Goal: Find contact information: Find contact information

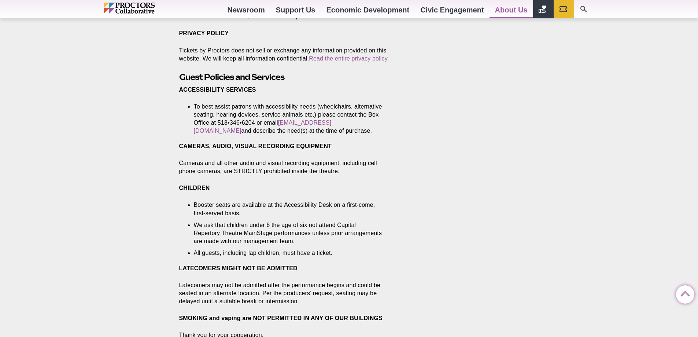
scroll to position [1025, 0]
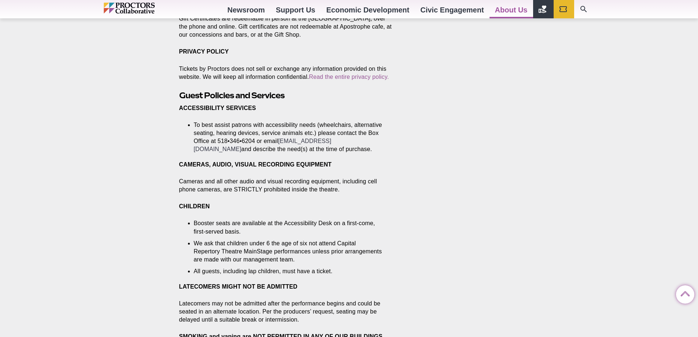
click at [288, 143] on link "[EMAIL_ADDRESS][DOMAIN_NAME]" at bounding box center [263, 145] width 138 height 14
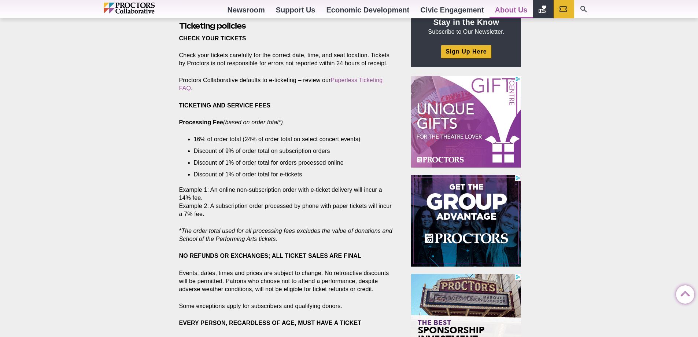
scroll to position [256, 0]
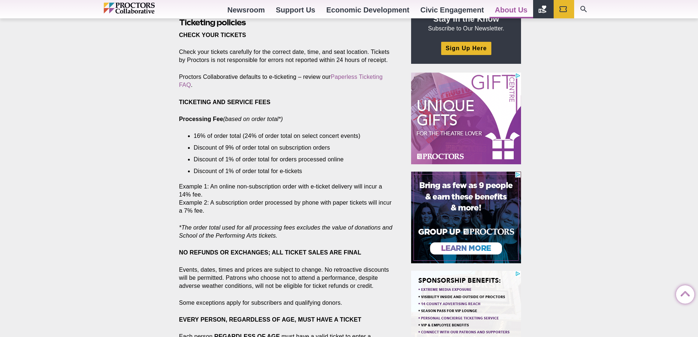
click at [446, 202] on img at bounding box center [466, 217] width 110 height 92
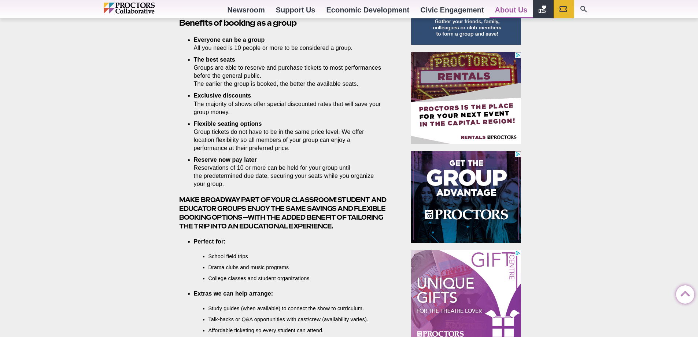
scroll to position [330, 0]
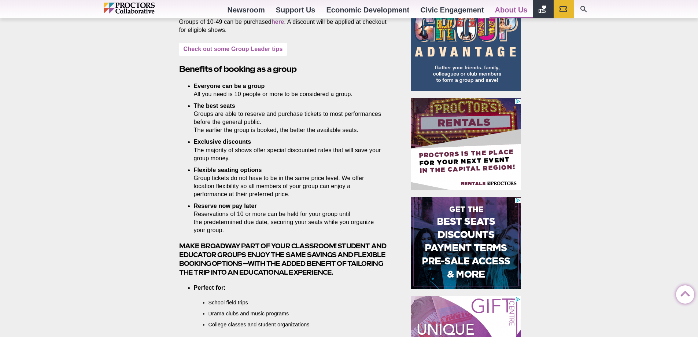
click at [221, 51] on link "Check out some Group Leader tips" at bounding box center [233, 49] width 108 height 13
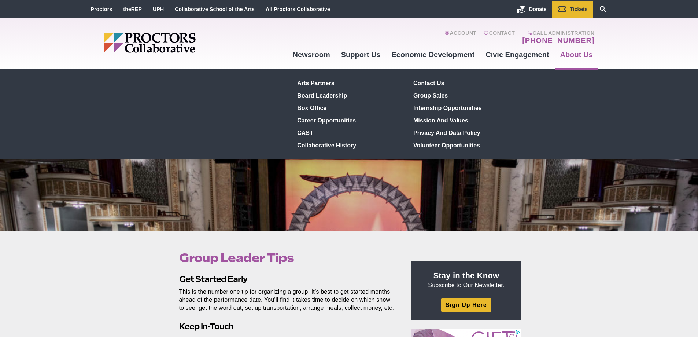
click at [566, 52] on link "About Us" at bounding box center [576, 55] width 44 height 20
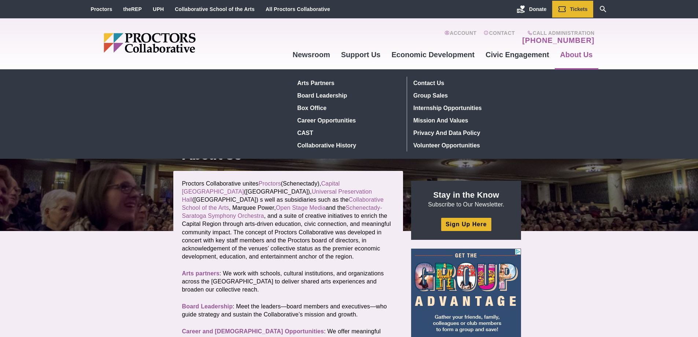
click at [573, 53] on link "About Us" at bounding box center [576, 55] width 44 height 20
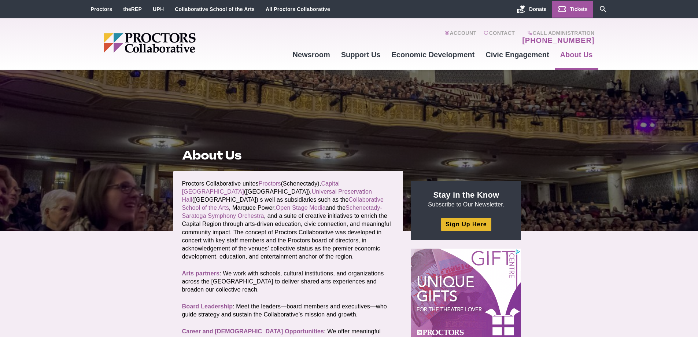
click at [569, 9] on link "Tickets" at bounding box center [572, 9] width 41 height 17
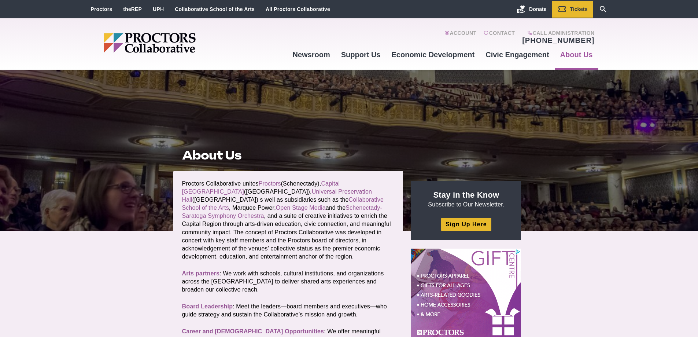
click at [565, 41] on link "[PHONE_NUMBER]" at bounding box center [558, 40] width 72 height 9
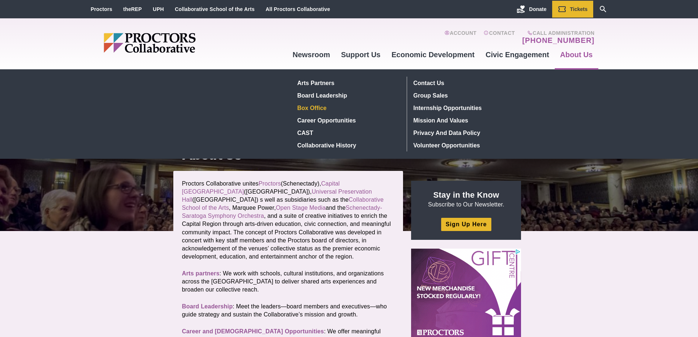
click at [319, 106] on link "Box Office" at bounding box center [347, 107] width 107 height 12
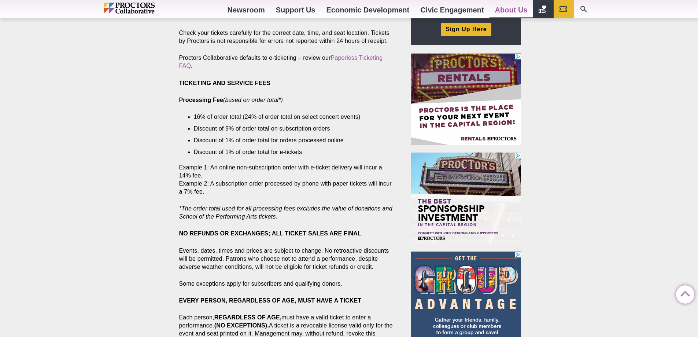
scroll to position [293, 0]
